Goal: Task Accomplishment & Management: Manage account settings

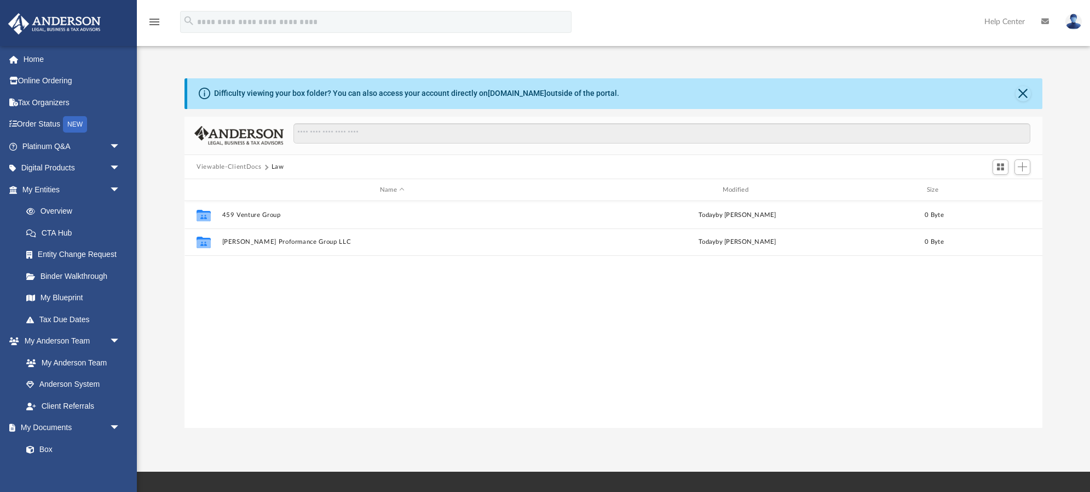
scroll to position [249, 858]
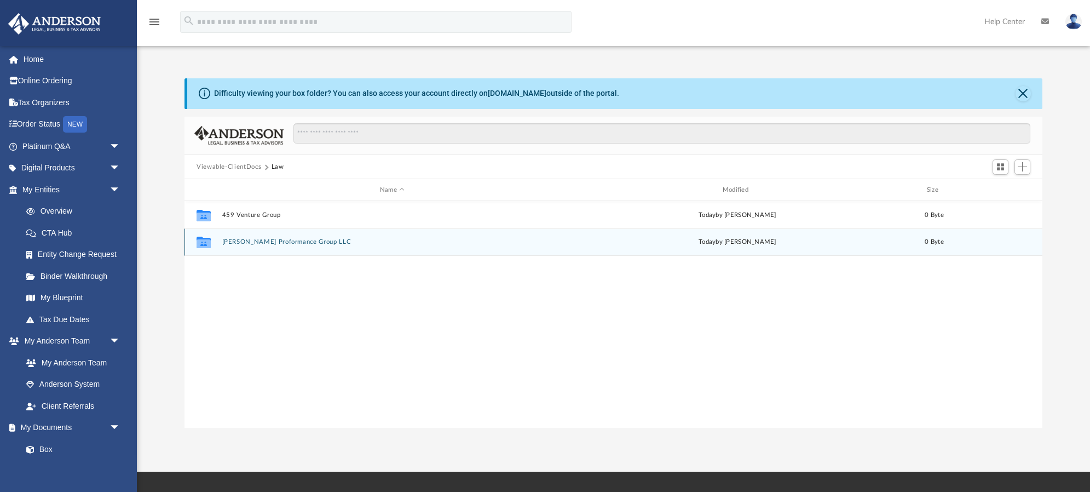
click at [633, 248] on div "Collaborated Folder Huff Proformance Group LLC today by Rose Goodman 0 Byte" at bounding box center [614, 241] width 858 height 27
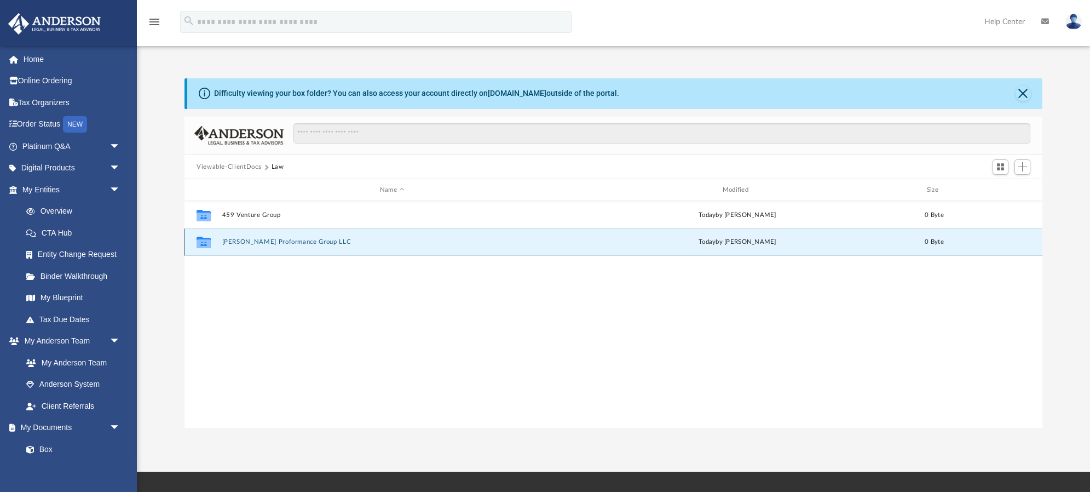
click at [285, 242] on button "Huff Proformance Group LLC" at bounding box center [392, 242] width 341 height 7
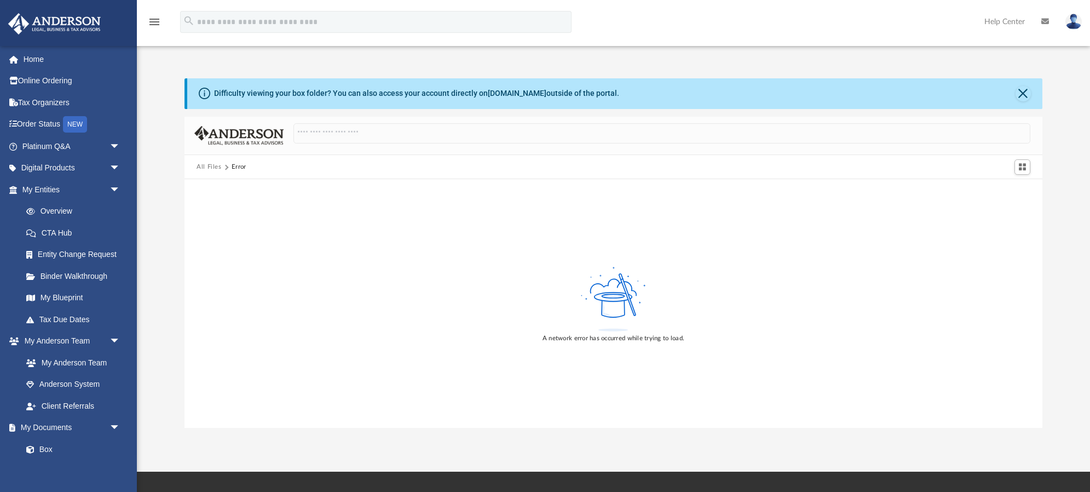
click at [211, 165] on button "All Files" at bounding box center [209, 167] width 25 height 10
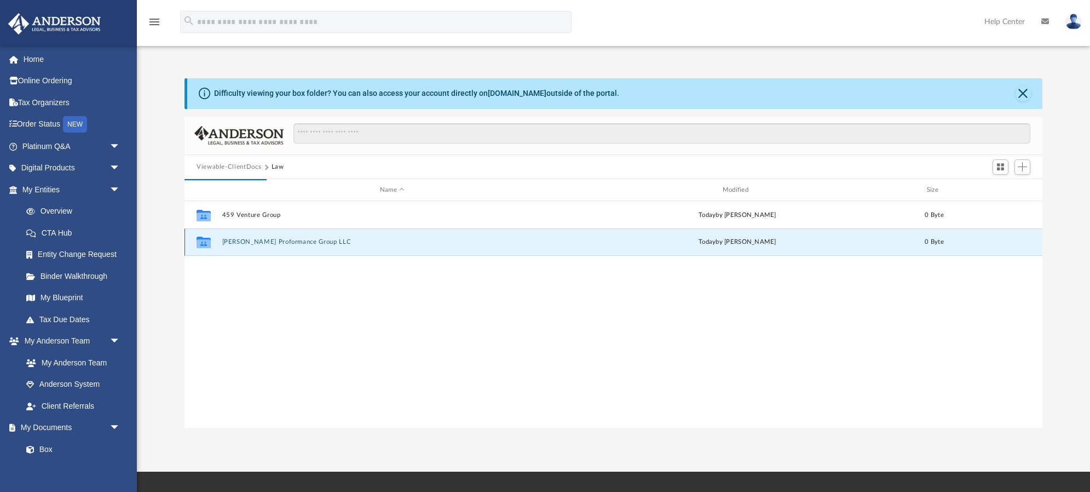
click at [254, 240] on button "Huff Proformance Group LLC" at bounding box center [392, 242] width 341 height 7
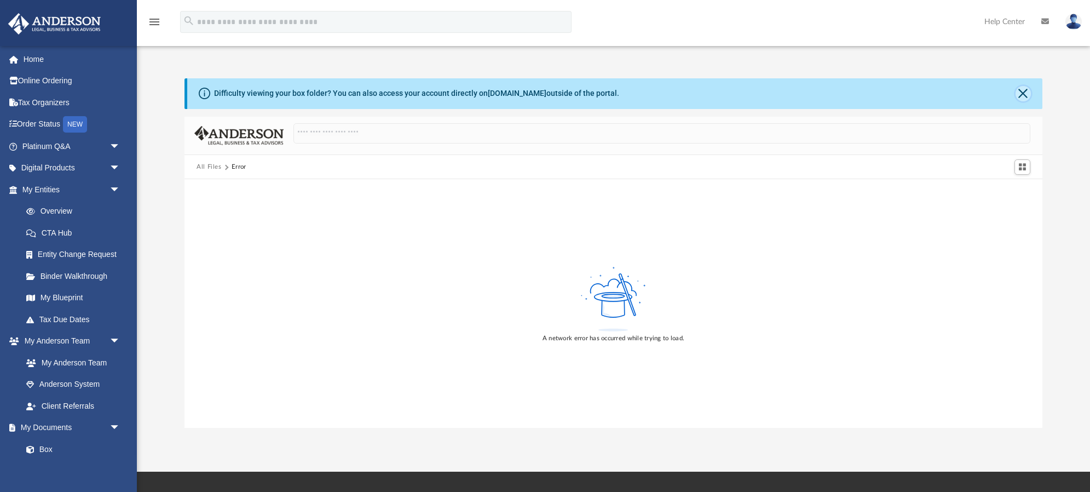
click at [1026, 93] on button "Close" at bounding box center [1023, 93] width 15 height 15
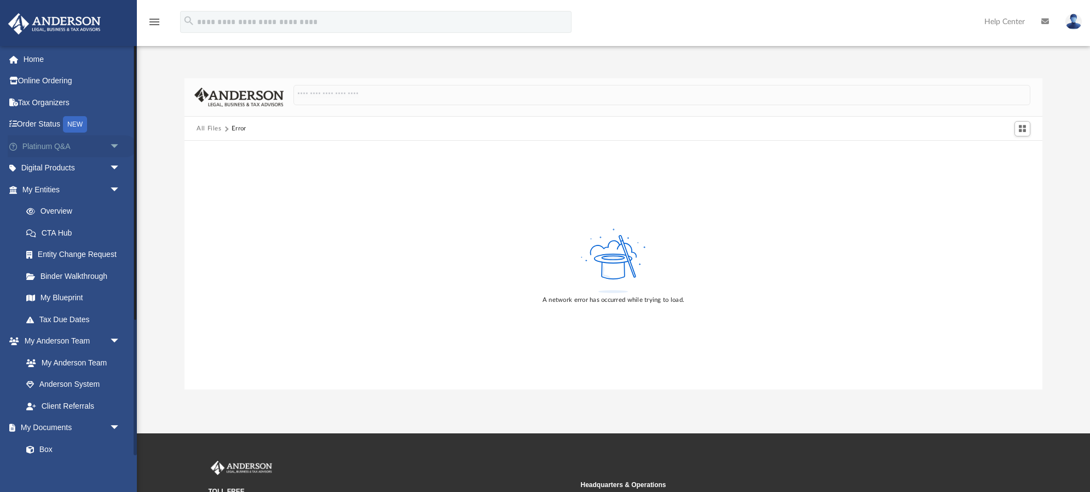
click at [117, 145] on span "arrow_drop_down" at bounding box center [121, 146] width 22 height 22
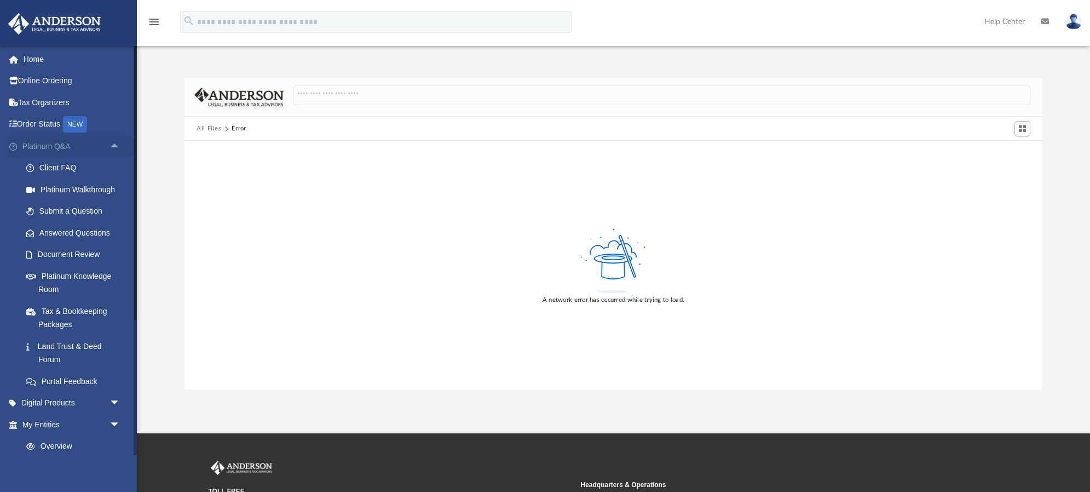
click at [117, 145] on span "arrow_drop_up" at bounding box center [121, 146] width 22 height 22
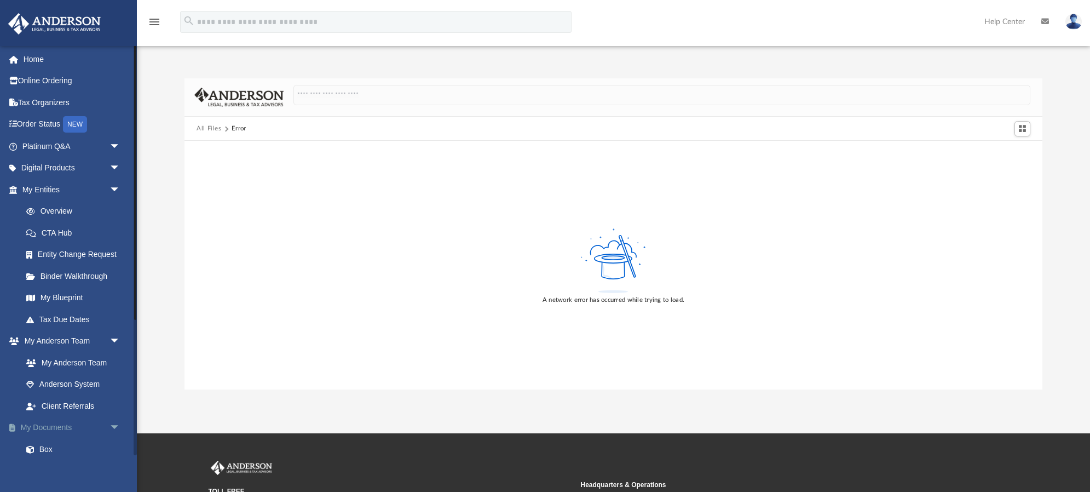
click at [114, 426] on span "arrow_drop_down" at bounding box center [121, 428] width 22 height 22
click at [114, 426] on span "arrow_drop_up" at bounding box center [121, 428] width 22 height 22
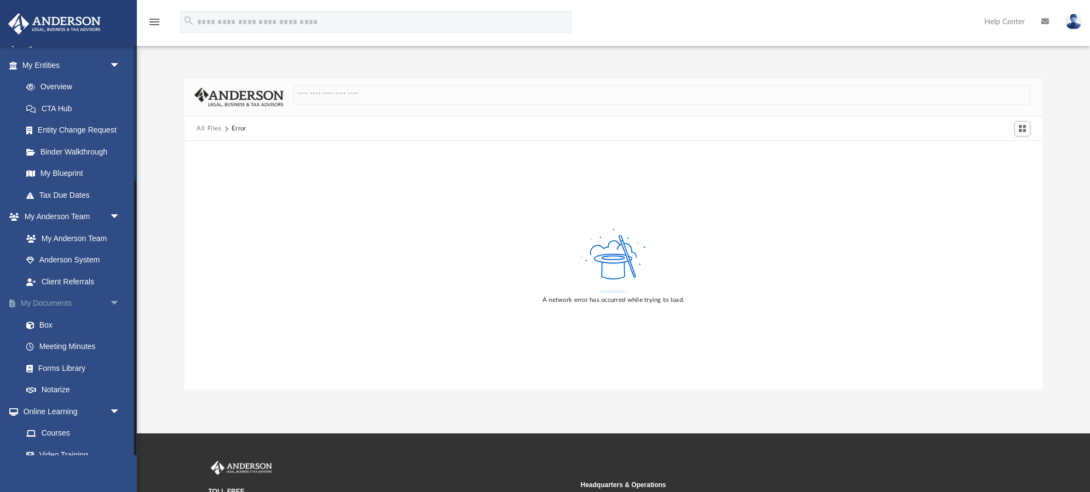
scroll to position [202, 0]
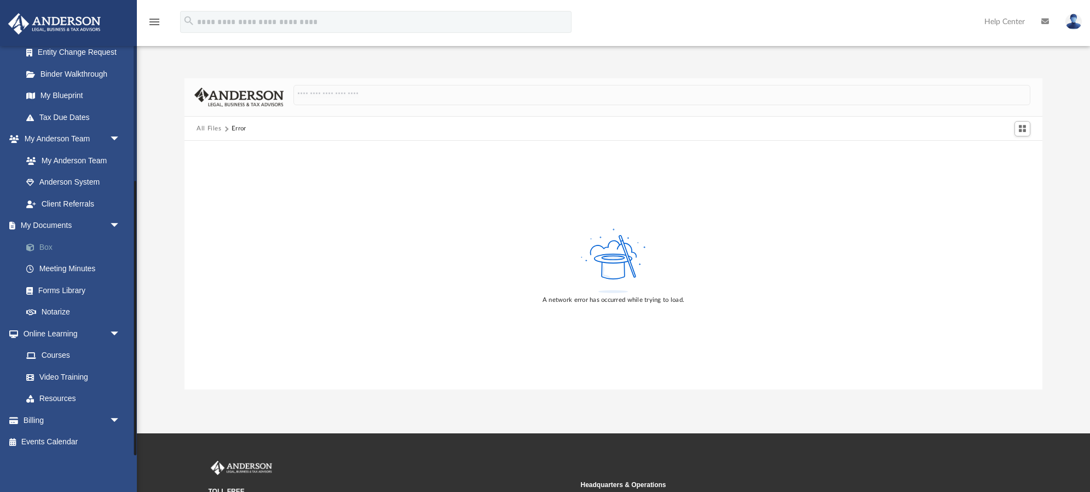
click at [49, 244] on link "Box" at bounding box center [76, 247] width 122 height 22
click at [45, 245] on link "Box" at bounding box center [76, 247] width 122 height 22
click at [209, 130] on button "All Files" at bounding box center [209, 129] width 25 height 10
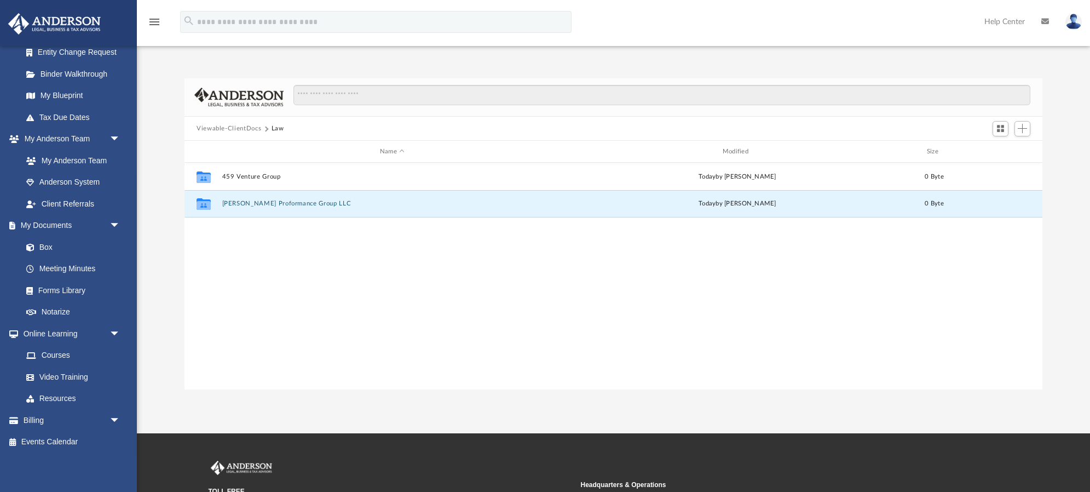
scroll to position [249, 858]
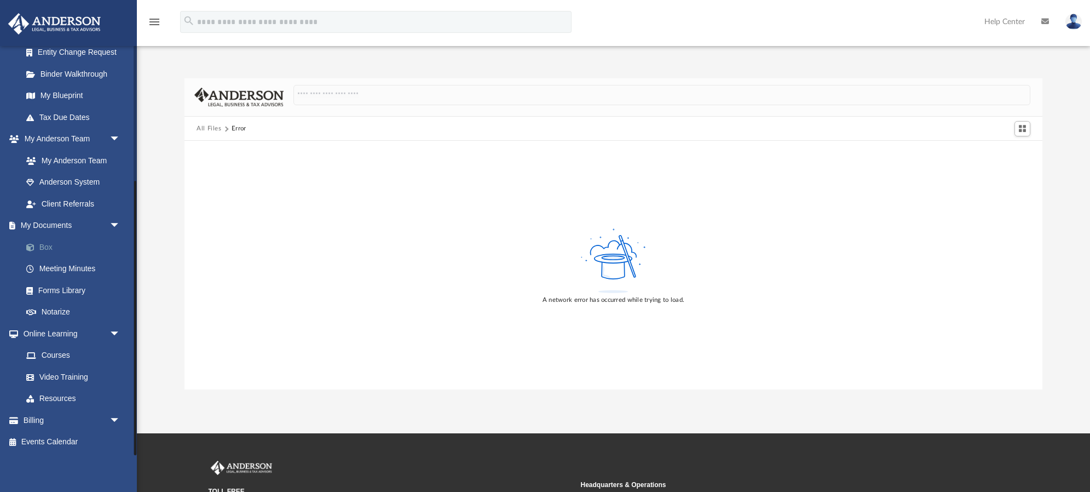
click at [44, 250] on link "Box" at bounding box center [76, 247] width 122 height 22
click at [61, 160] on link "My Anderson Team" at bounding box center [76, 160] width 122 height 22
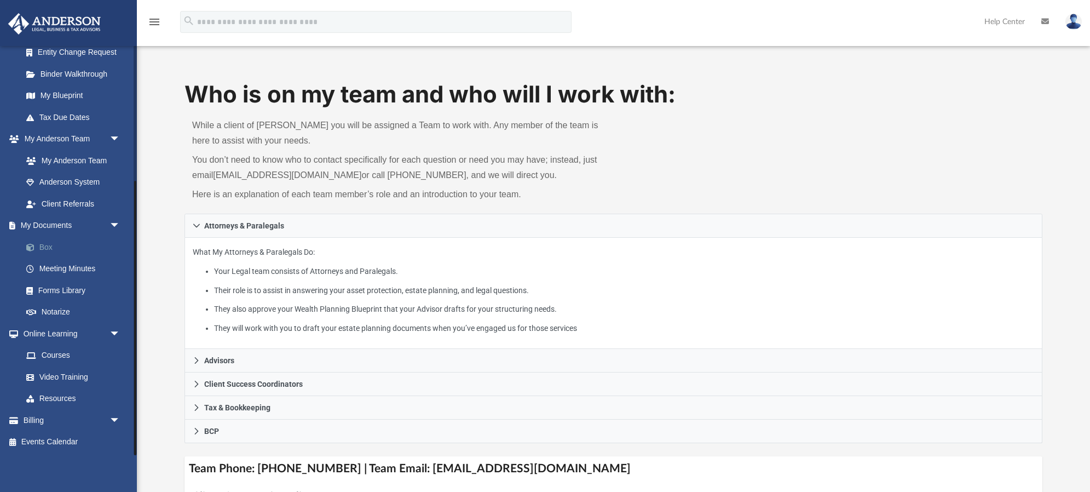
click at [47, 248] on link "Box" at bounding box center [76, 247] width 122 height 22
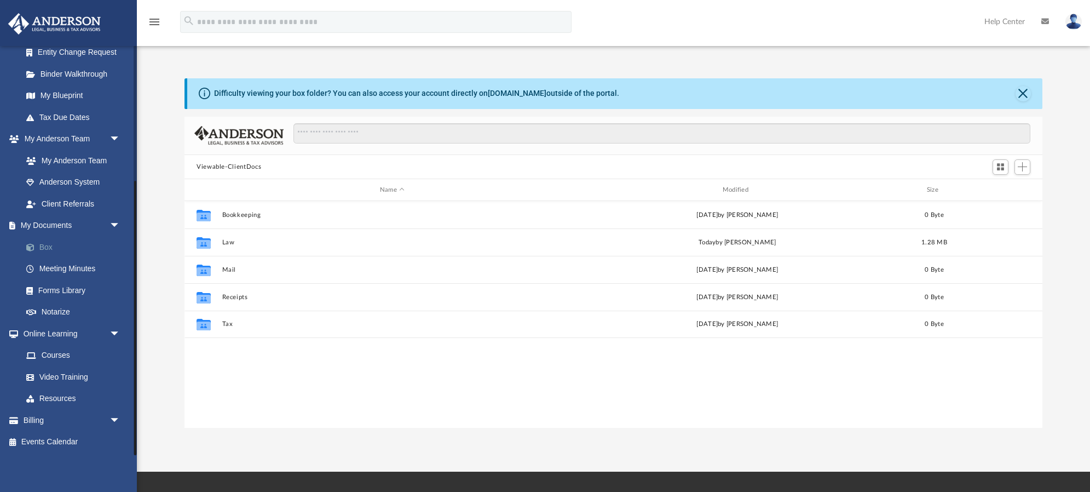
scroll to position [249, 858]
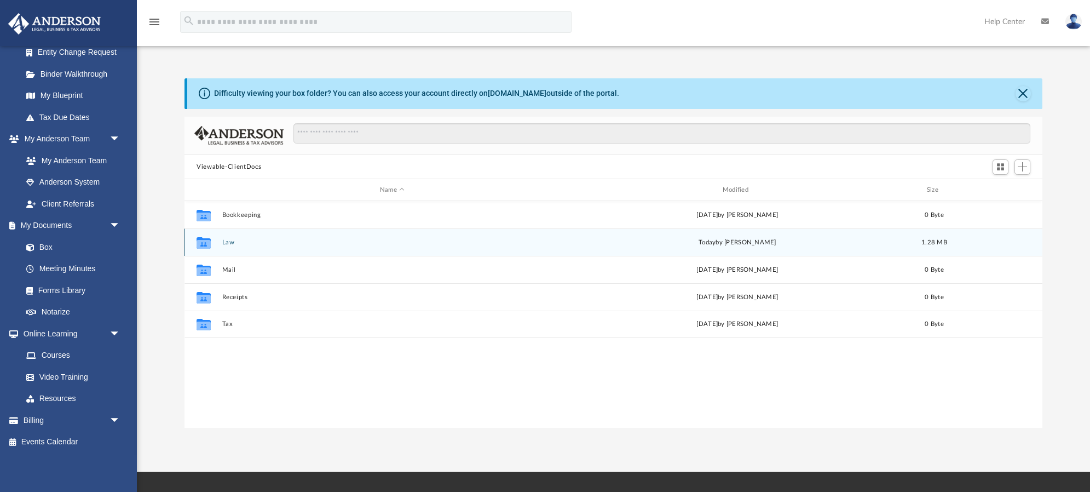
click at [228, 241] on button "Law" at bounding box center [392, 242] width 341 height 7
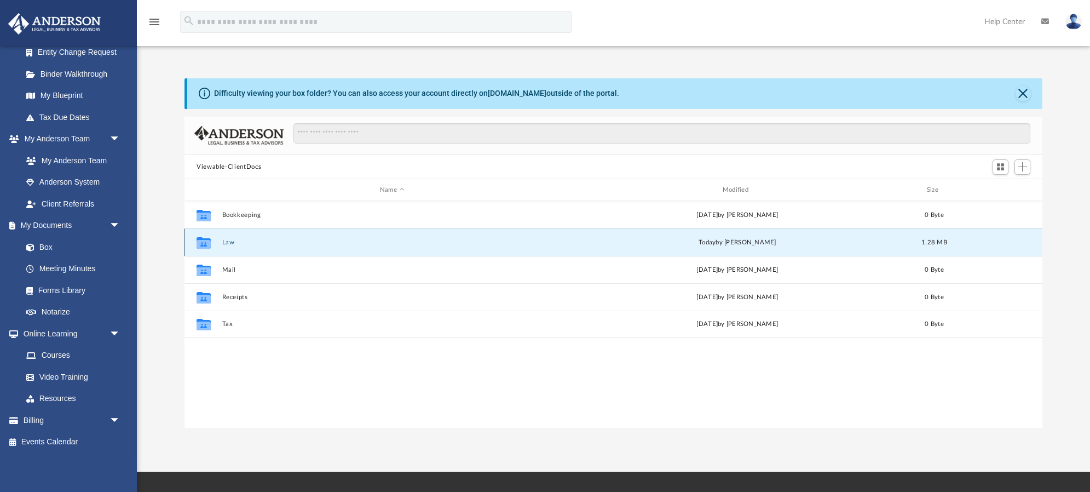
click at [228, 241] on button "Law" at bounding box center [392, 242] width 341 height 7
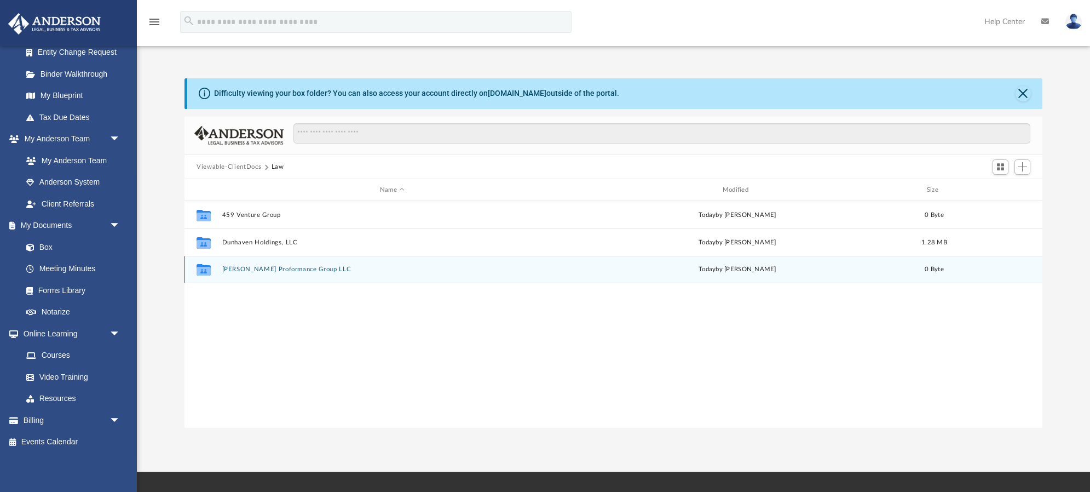
click at [240, 270] on button "Huff Proformance Group LLC" at bounding box center [392, 269] width 341 height 7
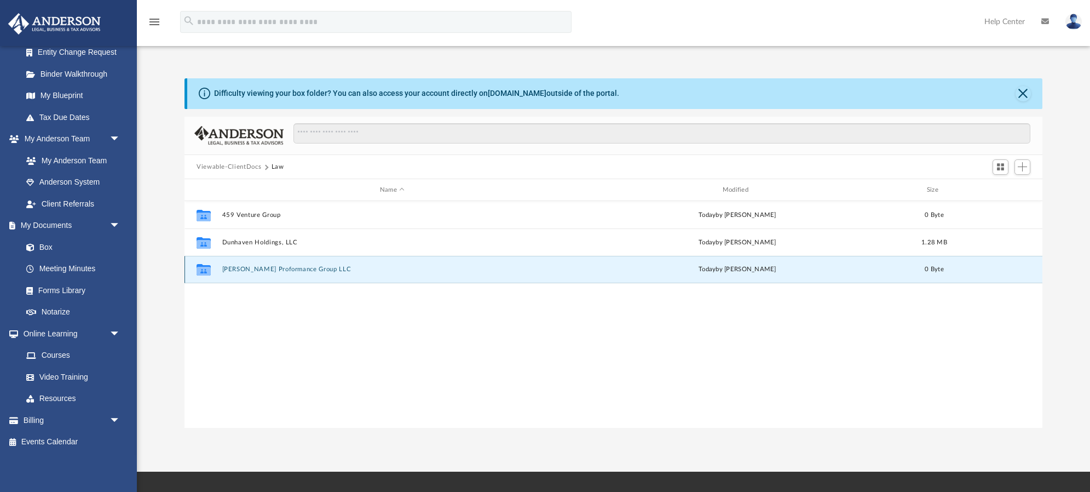
click at [240, 270] on button "Huff Proformance Group LLC" at bounding box center [392, 269] width 341 height 7
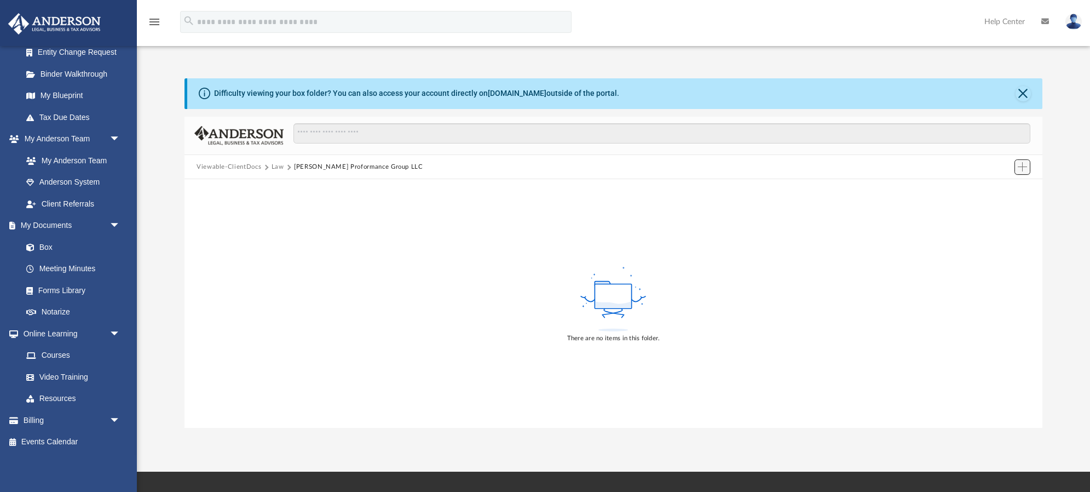
click at [1026, 163] on span "Add" at bounding box center [1022, 166] width 9 height 9
click at [999, 193] on li "Upload" at bounding box center [1007, 188] width 35 height 11
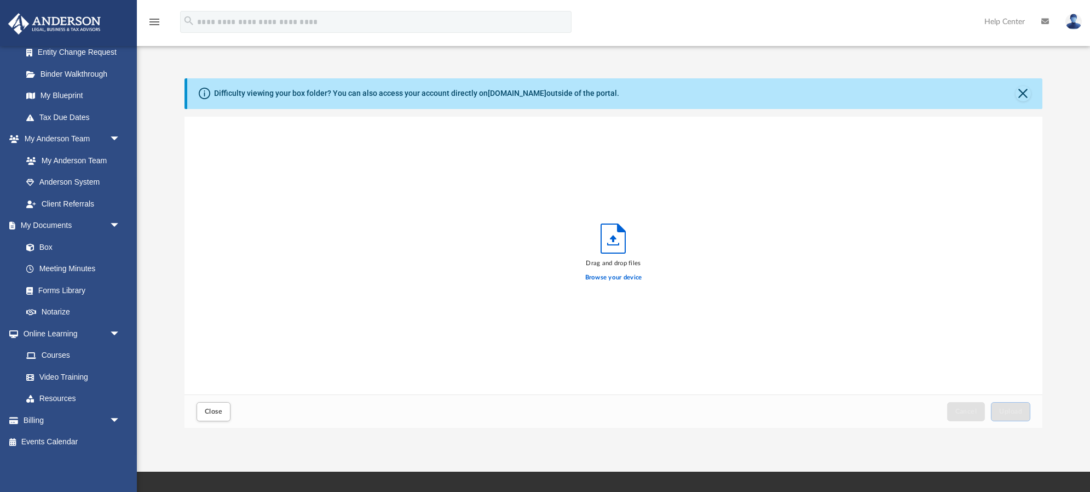
scroll to position [278, 858]
click at [612, 239] on icon "Upload" at bounding box center [613, 238] width 24 height 29
click at [1009, 412] on span "Upload" at bounding box center [1010, 411] width 23 height 7
click at [610, 278] on label "Select More Files" at bounding box center [614, 276] width 50 height 10
click at [0, 0] on input "Select More Files" at bounding box center [0, 0] width 0 height 0
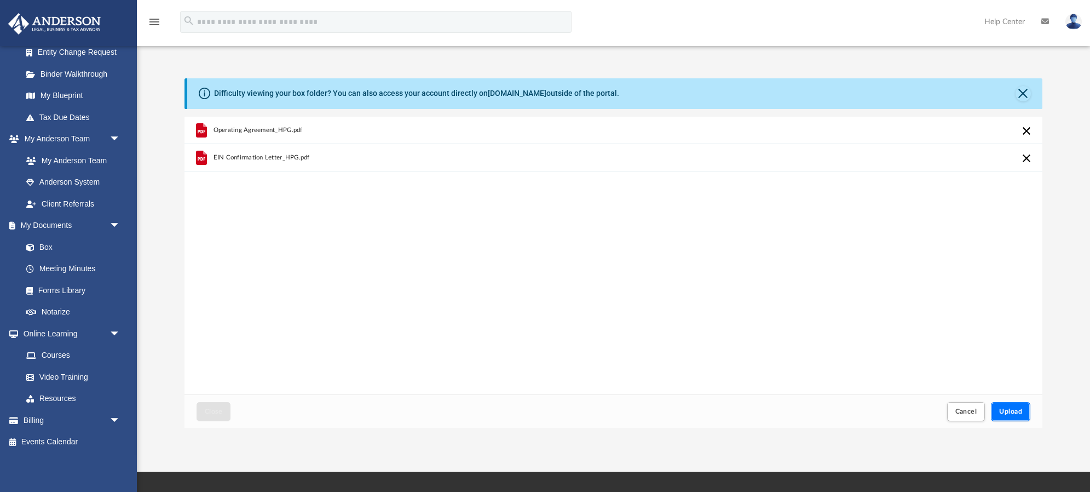
click at [1007, 412] on span "Upload" at bounding box center [1010, 411] width 23 height 7
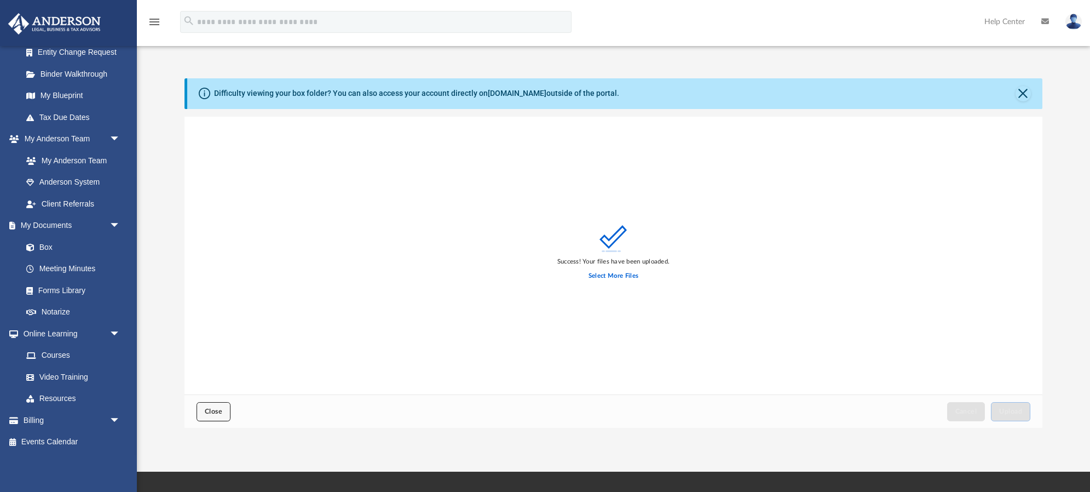
click at [208, 410] on span "Close" at bounding box center [214, 411] width 18 height 7
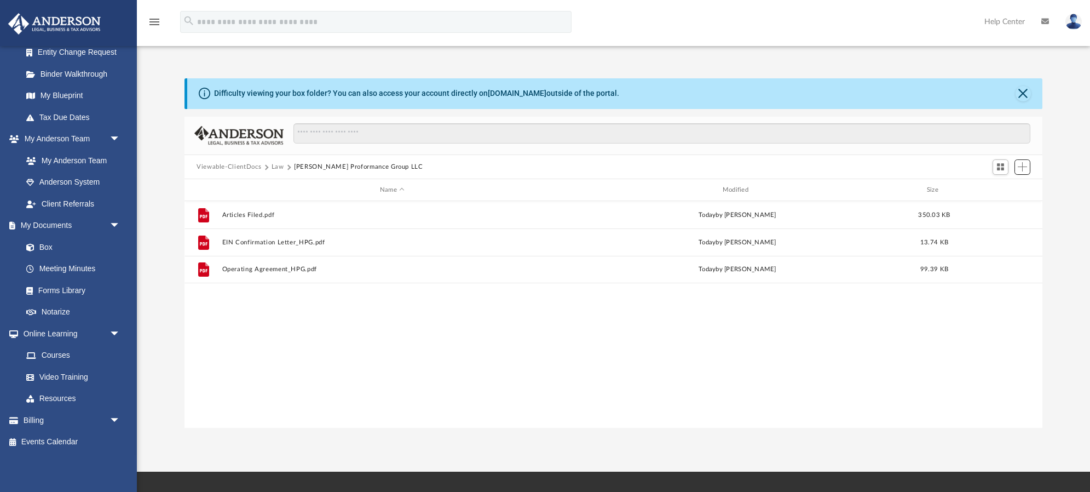
scroll to position [249, 858]
click at [278, 168] on button "Law" at bounding box center [278, 167] width 13 height 10
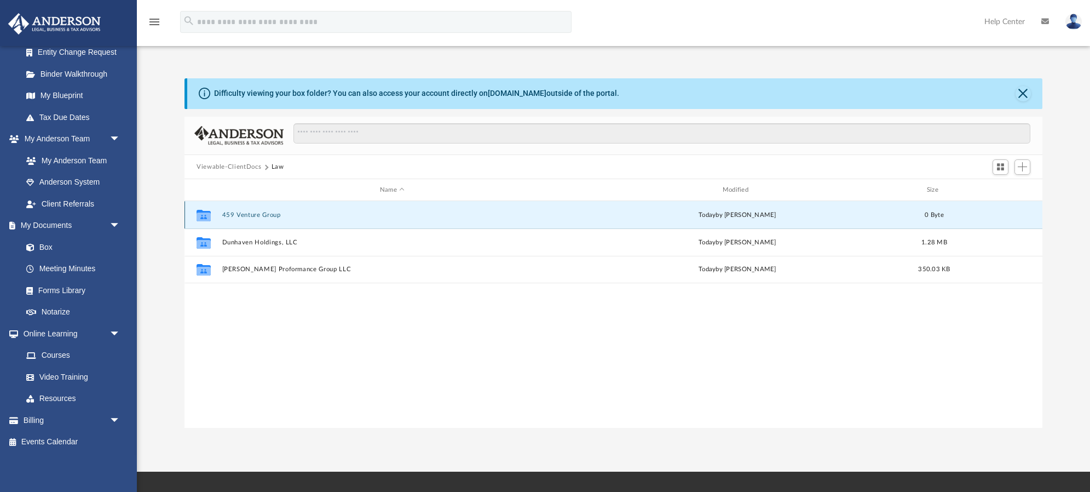
click at [239, 213] on button "459 Venture Group" at bounding box center [392, 214] width 341 height 7
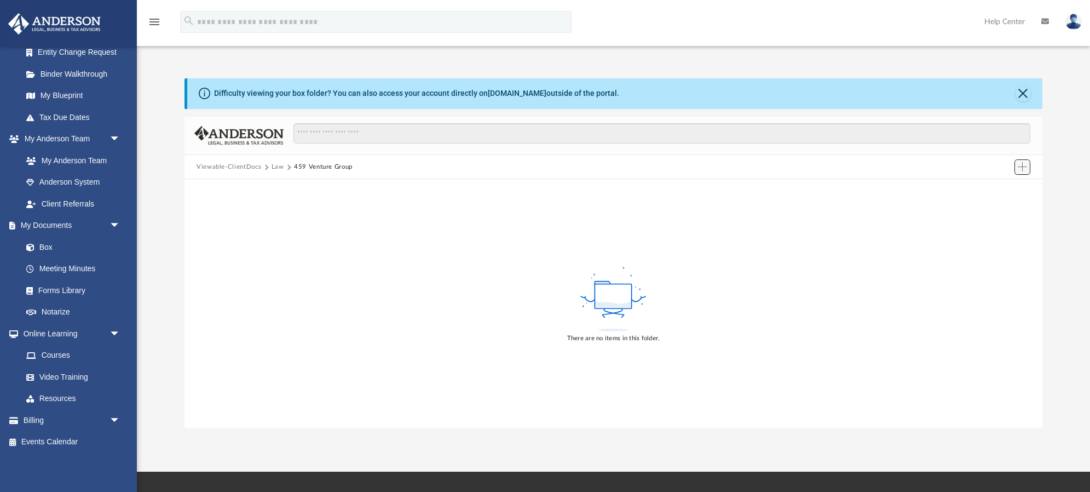
click at [1022, 164] on span "Add" at bounding box center [1022, 166] width 9 height 9
click at [1001, 188] on li "Upload" at bounding box center [1007, 188] width 35 height 11
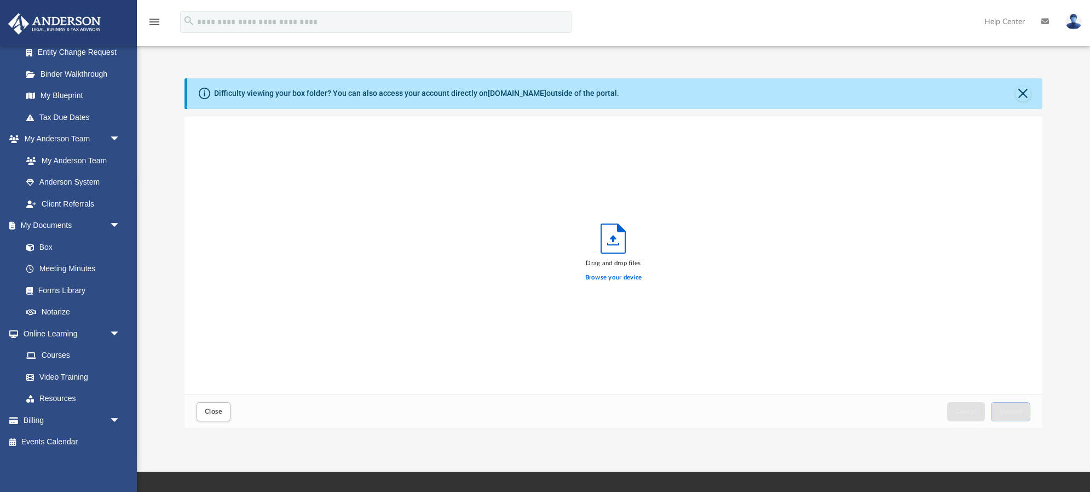
scroll to position [278, 858]
click at [613, 278] on label "Browse your device" at bounding box center [613, 278] width 57 height 10
click at [0, 0] on input "Browse your device" at bounding box center [0, 0] width 0 height 0
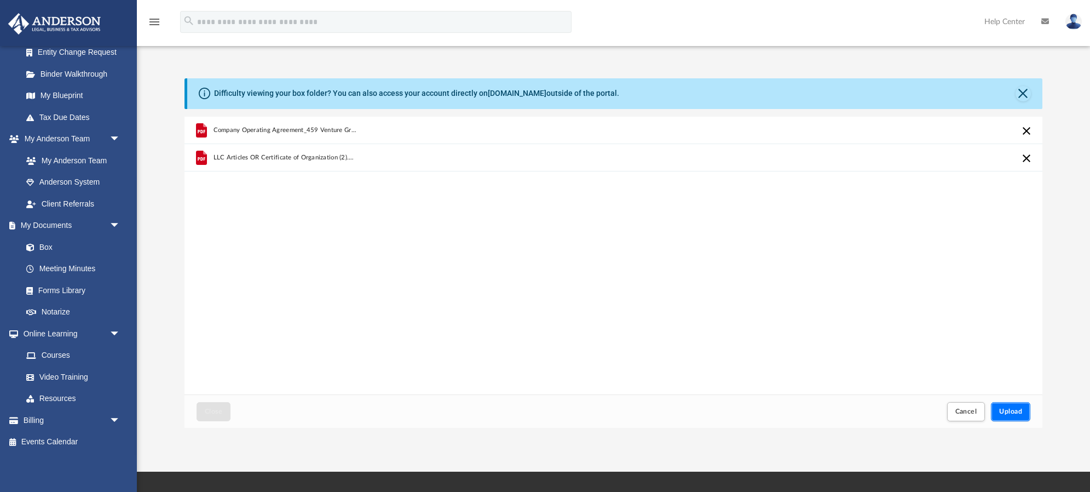
click at [1014, 410] on span "Upload" at bounding box center [1010, 411] width 23 height 7
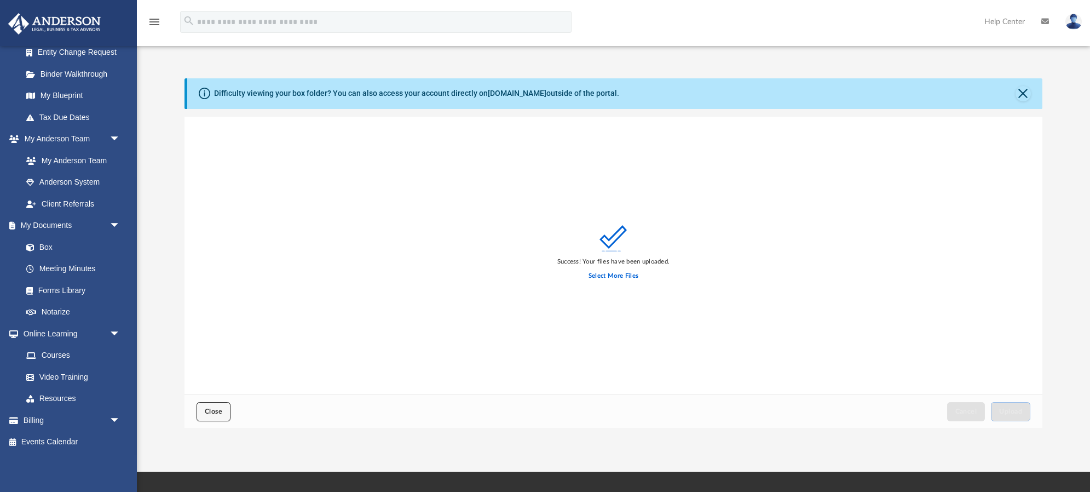
click at [221, 410] on span "Close" at bounding box center [214, 411] width 18 height 7
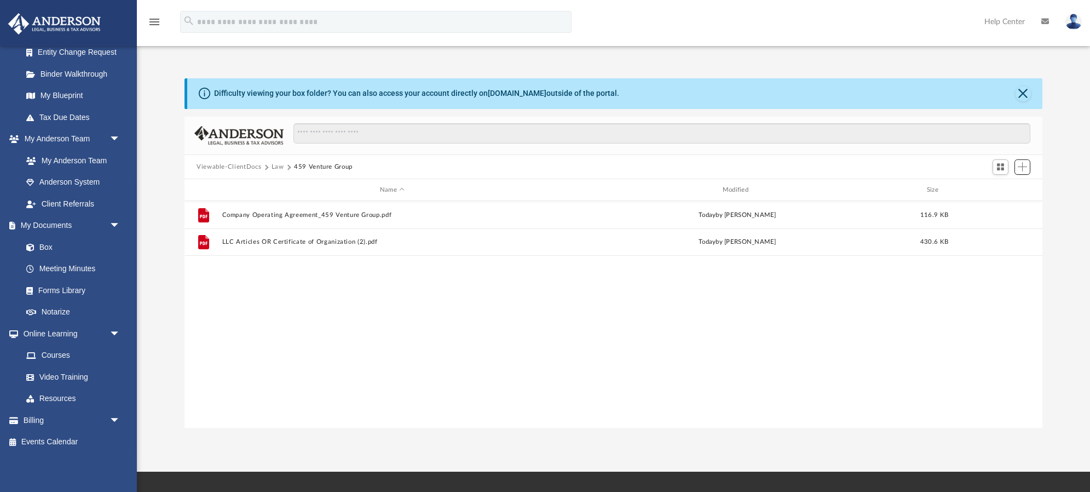
scroll to position [249, 858]
click at [279, 165] on button "Law" at bounding box center [278, 167] width 13 height 10
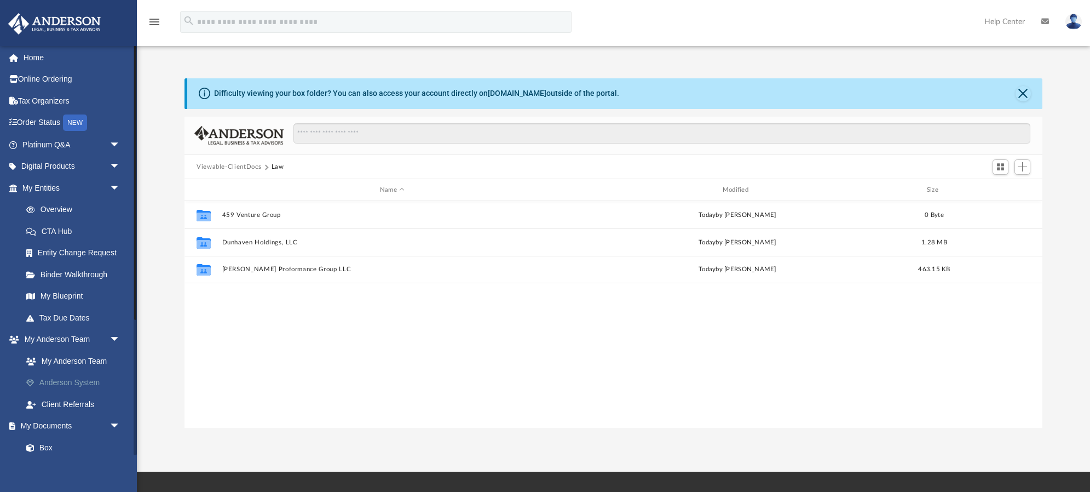
scroll to position [0, 0]
click at [58, 209] on link "Overview" at bounding box center [76, 211] width 122 height 22
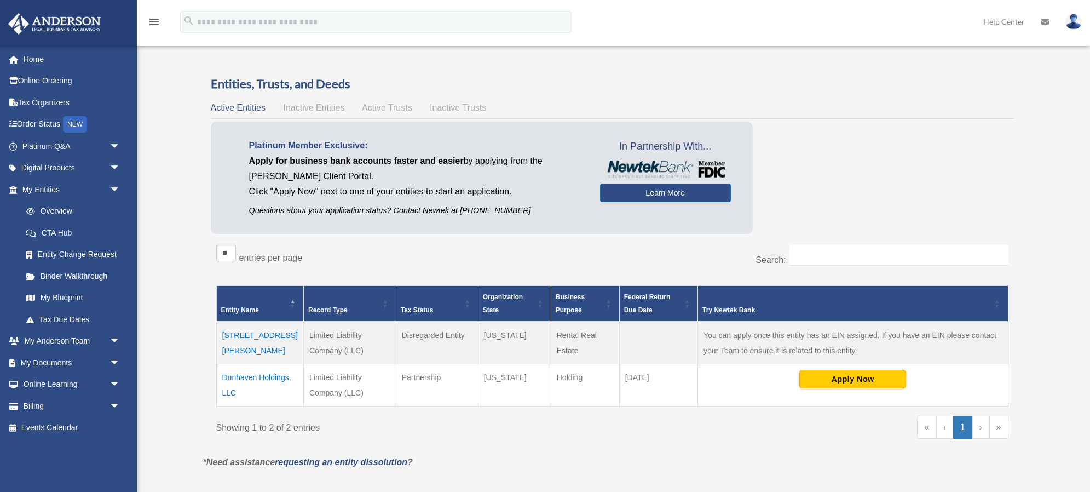
click at [241, 376] on td "Dunhaven Holdings, LLC" at bounding box center [259, 385] width 87 height 43
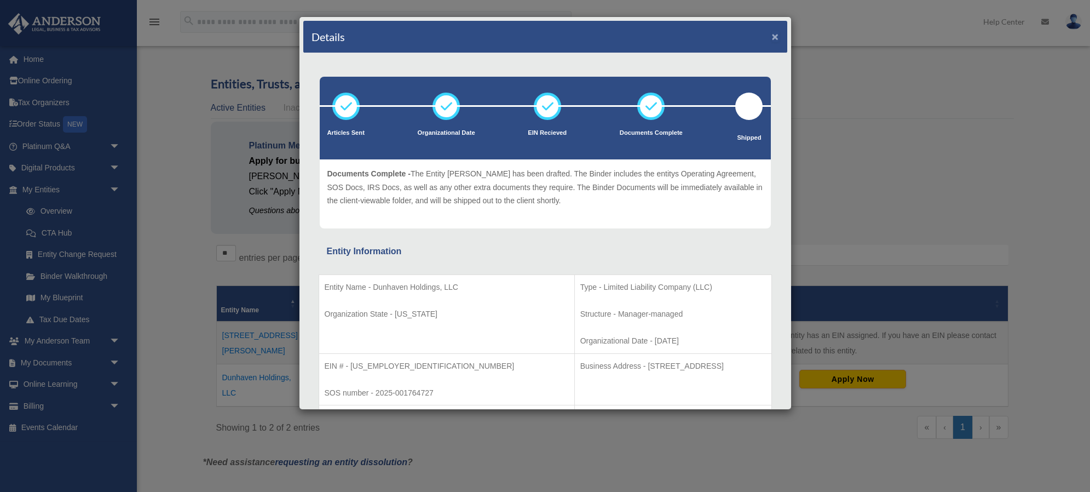
click at [776, 36] on button "×" at bounding box center [775, 36] width 7 height 11
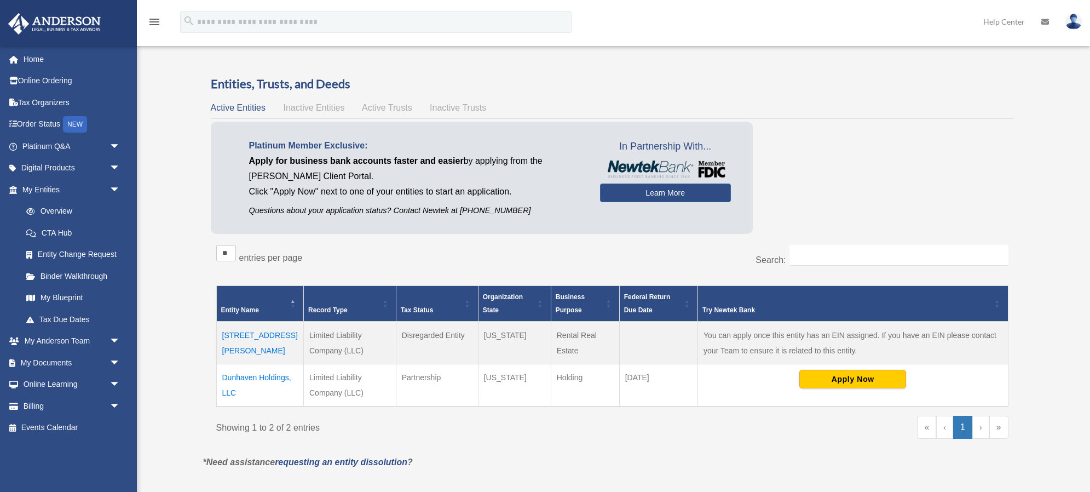
click at [897, 188] on div "Platinum Member Exclusive: Apply for business bank accounts faster and easier b…" at bounding box center [612, 181] width 803 height 118
click at [33, 62] on link "Home" at bounding box center [72, 59] width 129 height 22
